Goal: Information Seeking & Learning: Learn about a topic

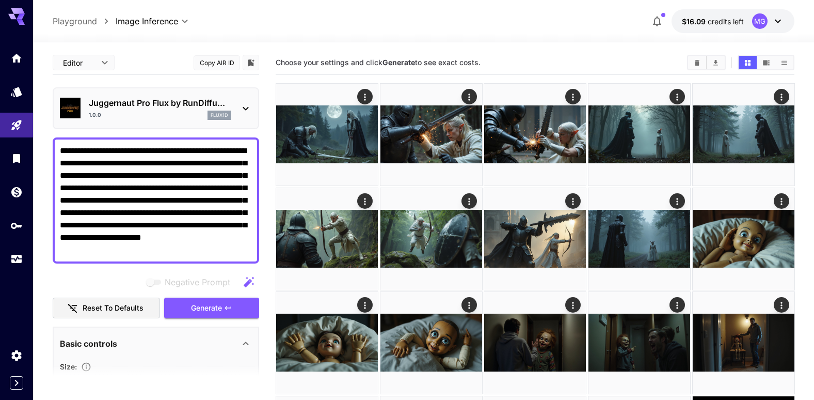
click at [745, 25] on button "$16.09 credits left MG" at bounding box center [733, 21] width 123 height 24
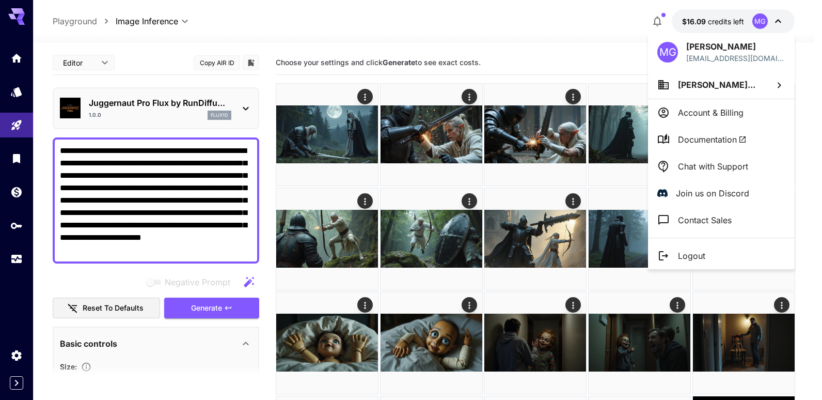
click at [714, 134] on span "Documentation" at bounding box center [712, 139] width 69 height 12
